Goal: Check status

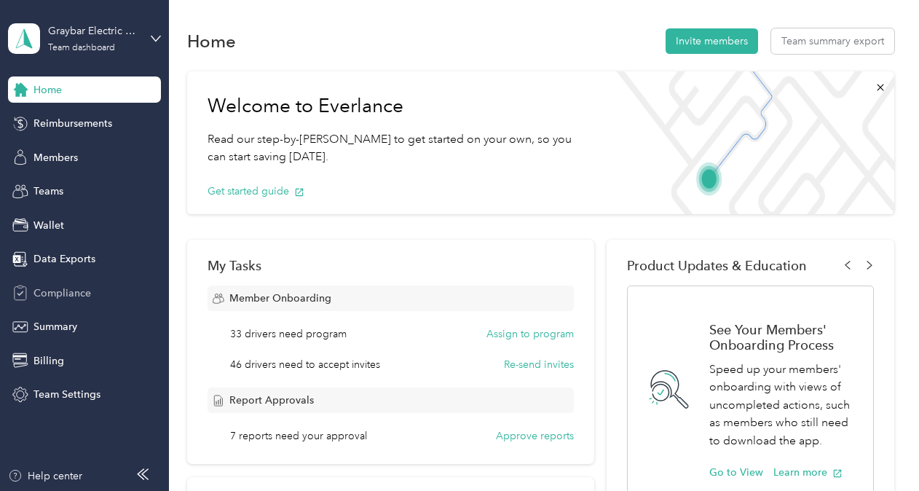
click at [114, 288] on div "Compliance" at bounding box center [84, 293] width 153 height 26
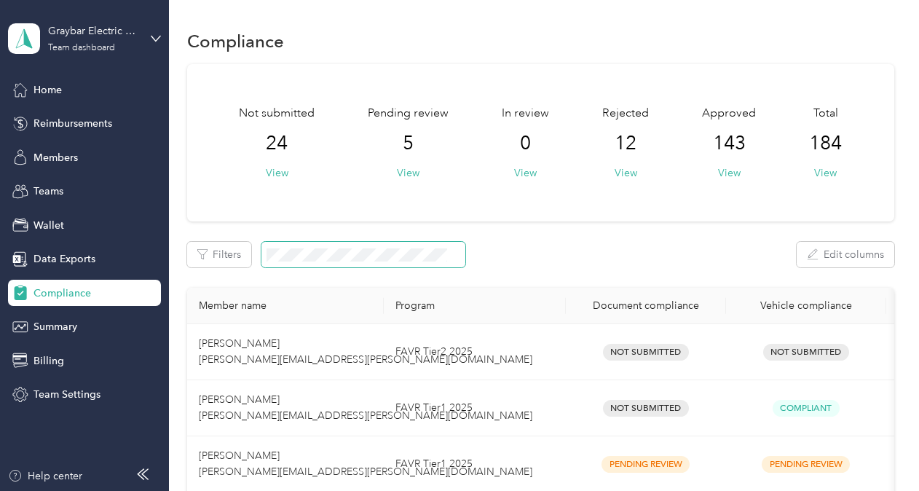
click at [322, 261] on span at bounding box center [363, 254] width 204 height 25
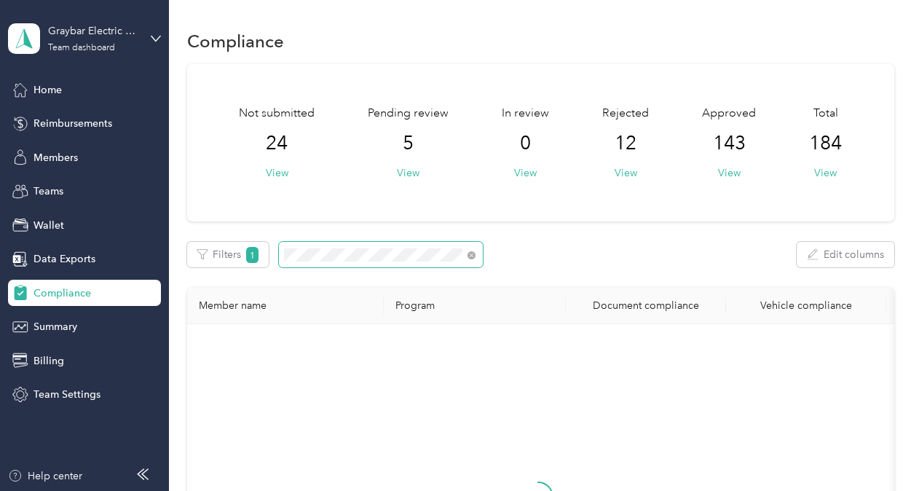
scroll to position [0, 52]
click at [473, 256] on icon at bounding box center [473, 255] width 8 height 8
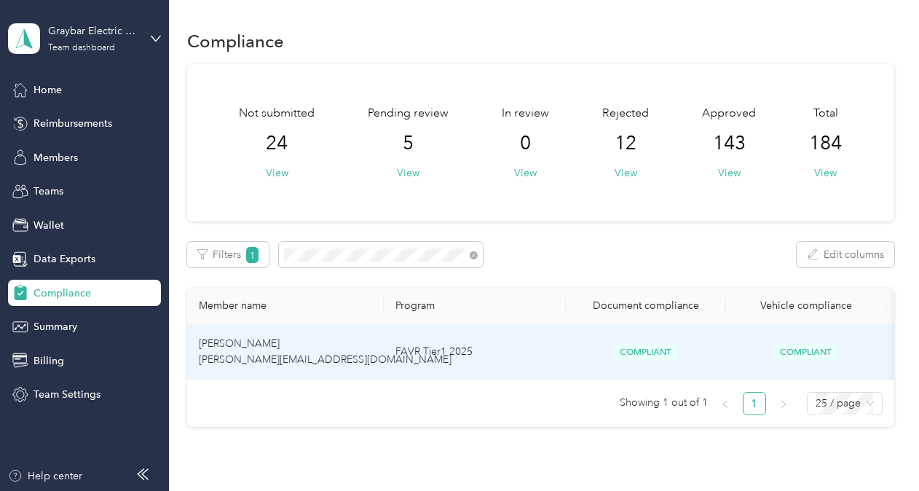
click at [642, 354] on span "Compliant" at bounding box center [645, 352] width 67 height 17
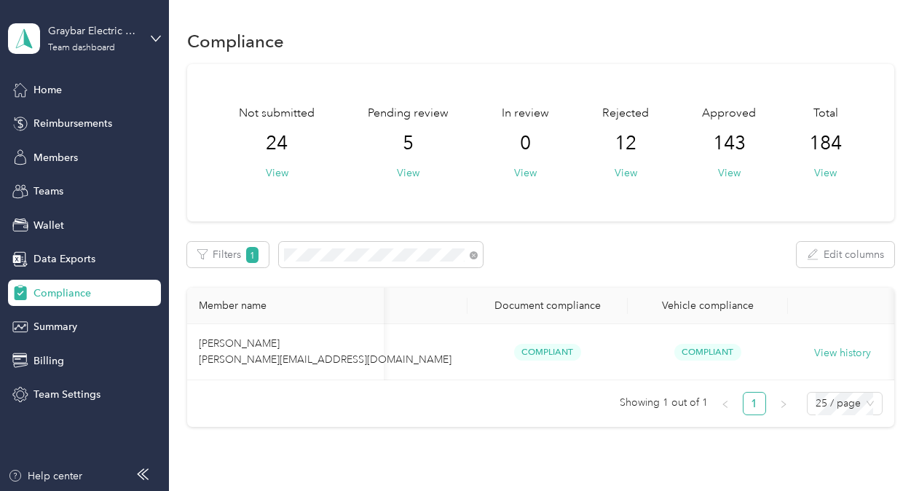
scroll to position [0, 105]
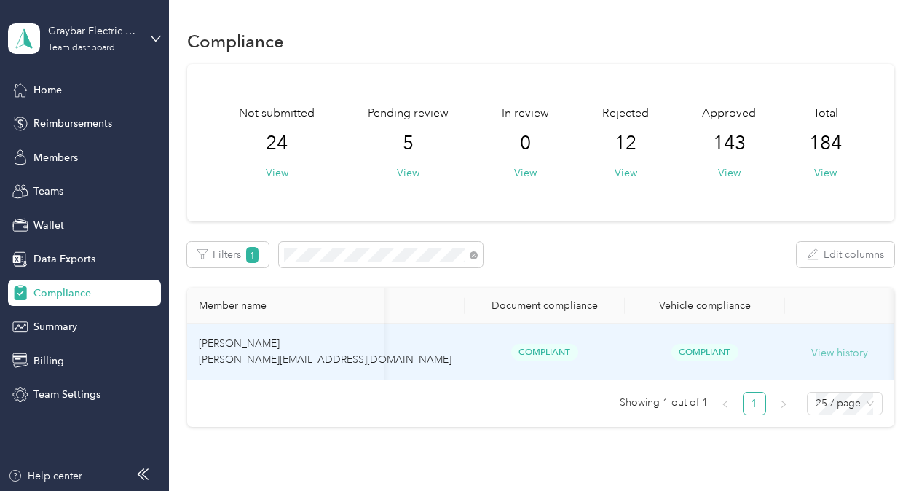
click at [845, 355] on button "View history" at bounding box center [839, 353] width 57 height 16
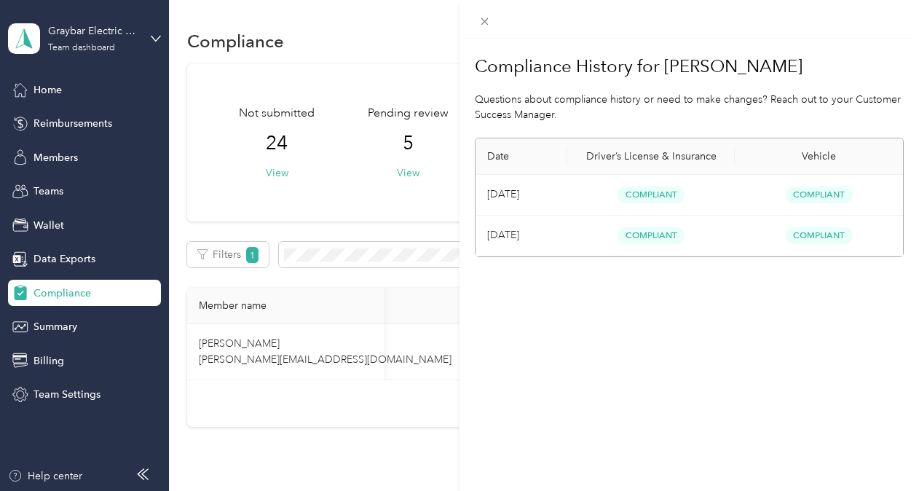
click at [664, 181] on td "Compliant" at bounding box center [651, 195] width 168 height 41
click at [305, 330] on div "Compliance History for [PERSON_NAME] Questions about compliance history or need…" at bounding box center [459, 245] width 919 height 491
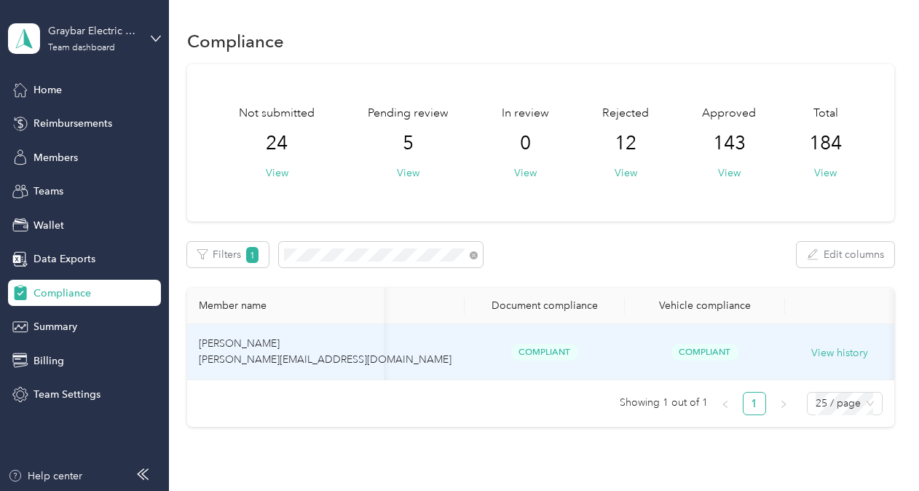
click at [349, 351] on td "[PERSON_NAME] [PERSON_NAME][EMAIL_ADDRESS][DOMAIN_NAME]" at bounding box center [285, 352] width 197 height 56
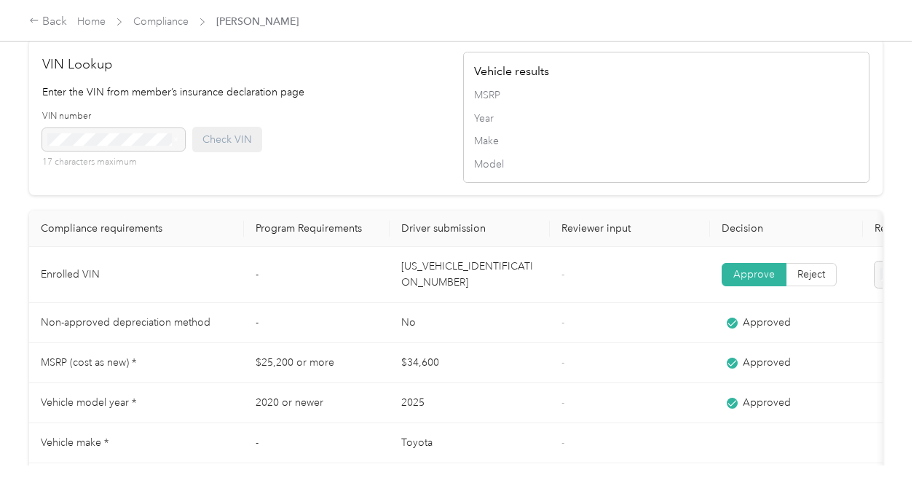
scroll to position [1316, 0]
